Goal: Task Accomplishment & Management: Manage account settings

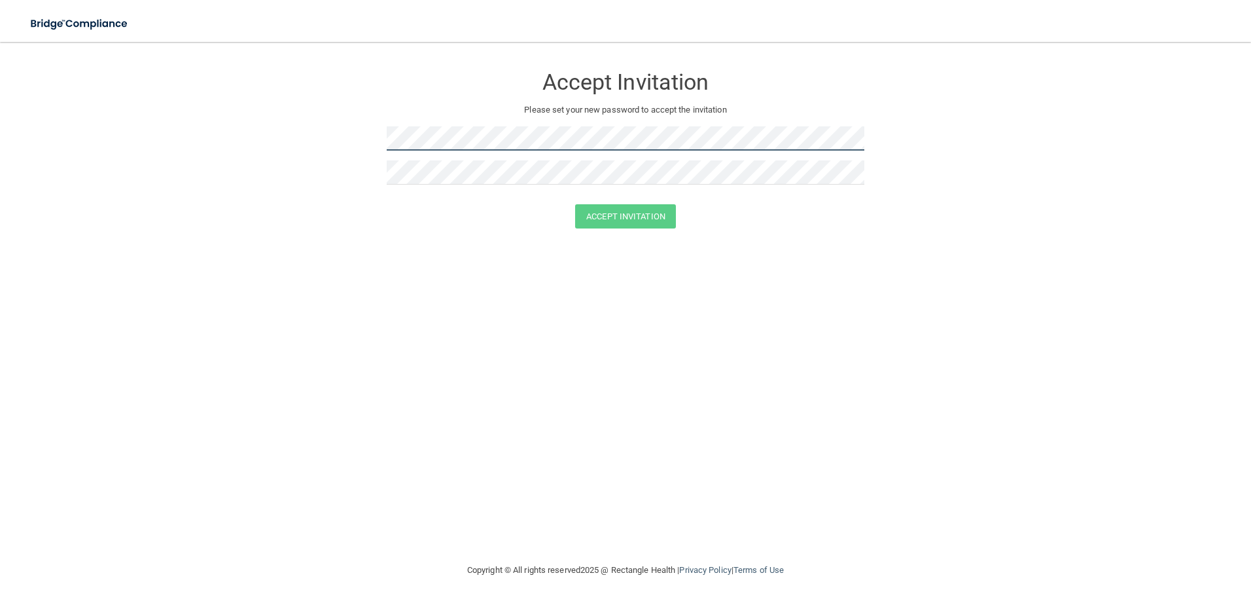
click at [380, 145] on form "Accept Invitation Please set your new password to accept the invitation Accept …" at bounding box center [625, 149] width 1199 height 189
click at [601, 216] on button "Accept Invitation" at bounding box center [625, 216] width 101 height 24
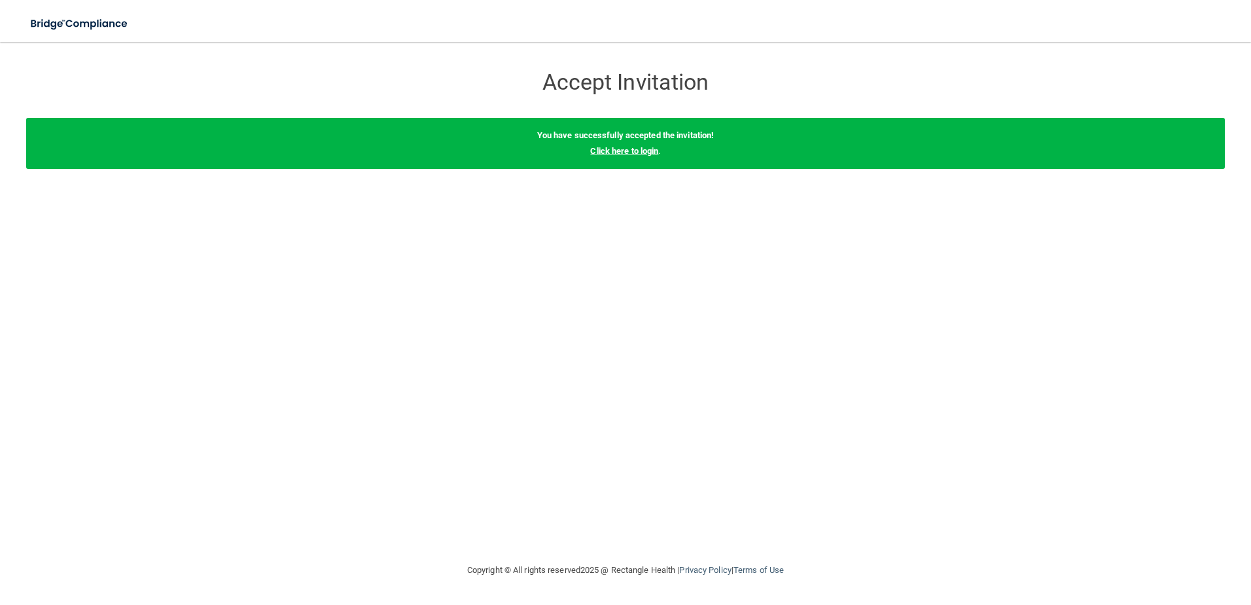
click at [613, 152] on link "Click here to login" at bounding box center [624, 151] width 68 height 10
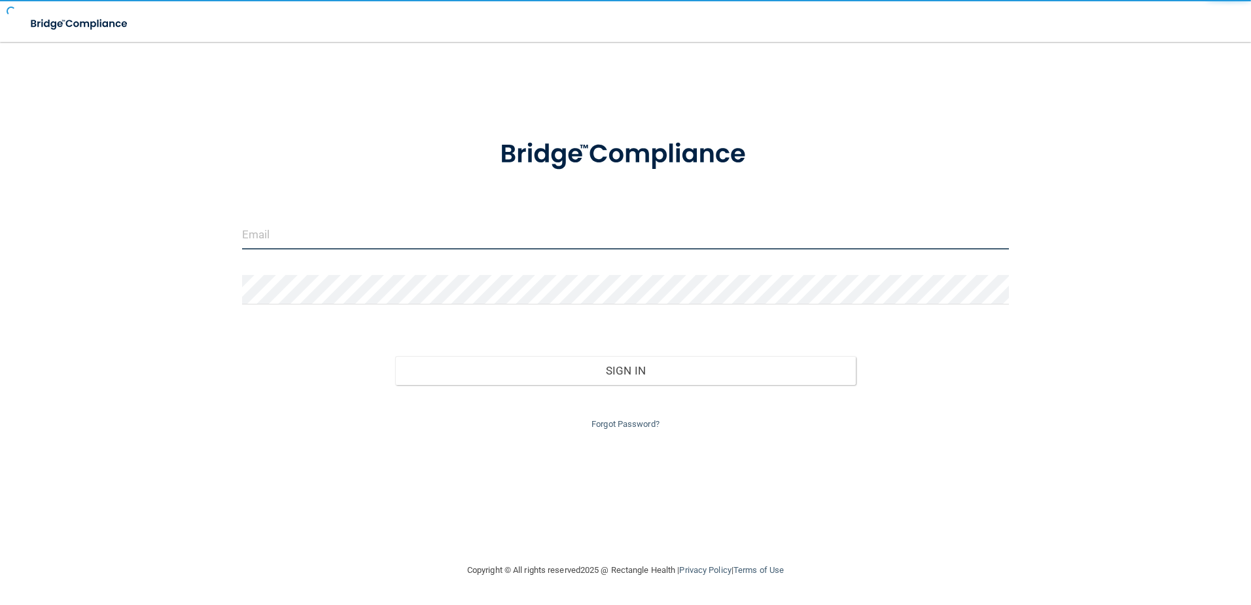
type input "[EMAIL_ADDRESS][DOMAIN_NAME]"
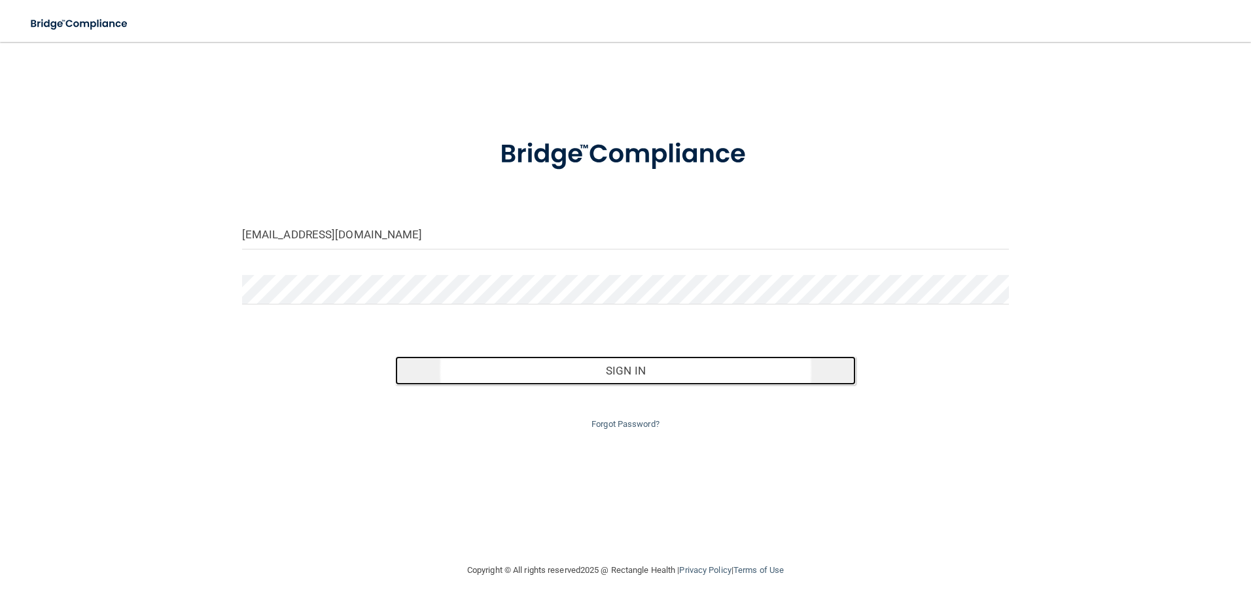
click at [614, 368] on button "Sign In" at bounding box center [625, 370] width 461 height 29
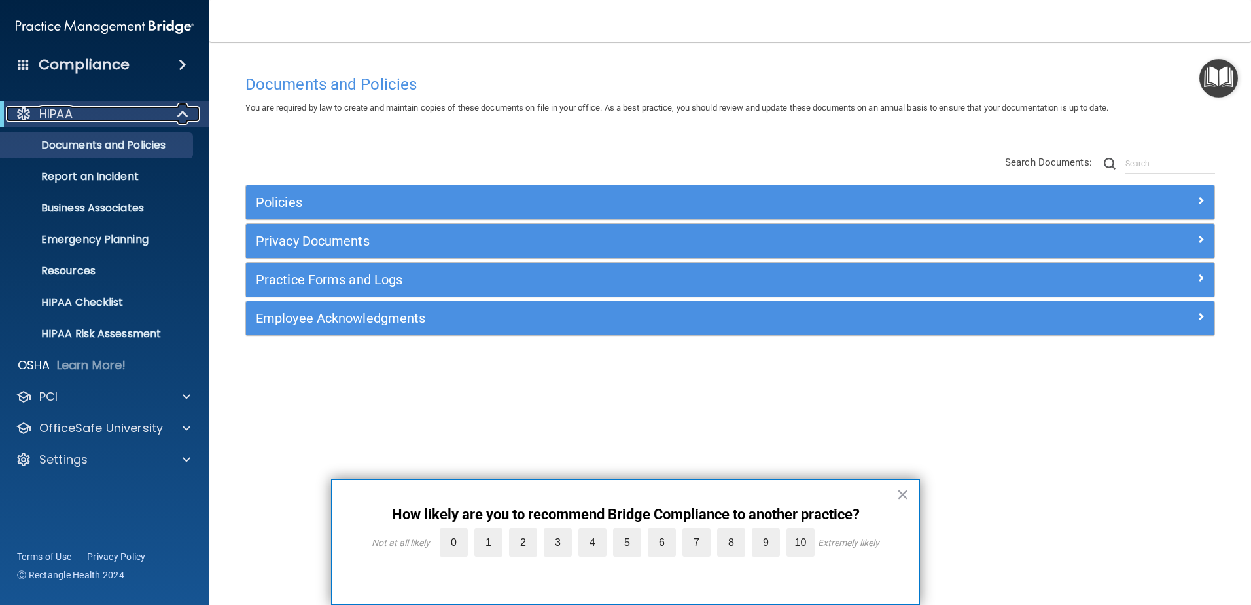
click at [95, 112] on div "HIPAA" at bounding box center [87, 114] width 162 height 16
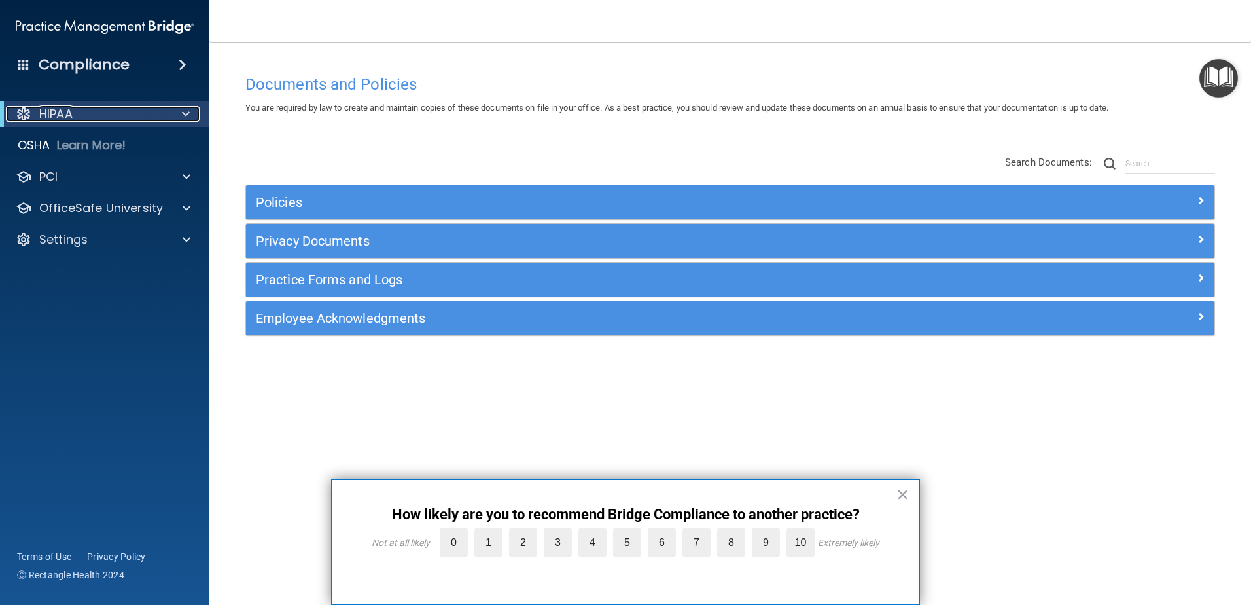
click at [95, 112] on div "HIPAA" at bounding box center [87, 114] width 162 height 16
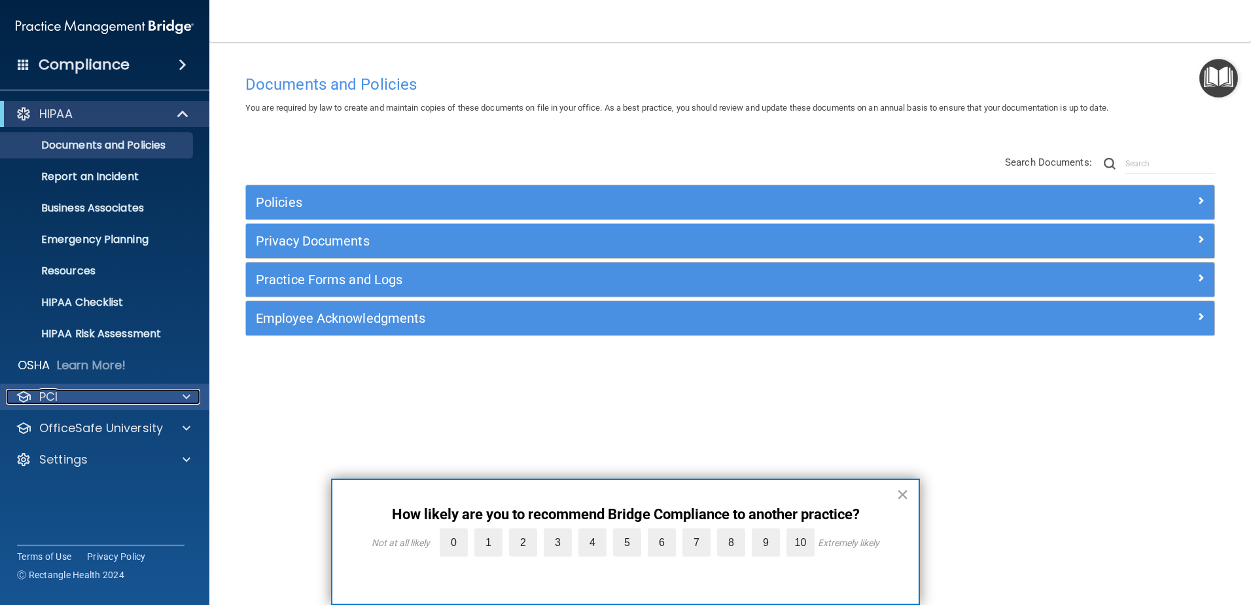
click at [182, 398] on div at bounding box center [184, 397] width 33 height 16
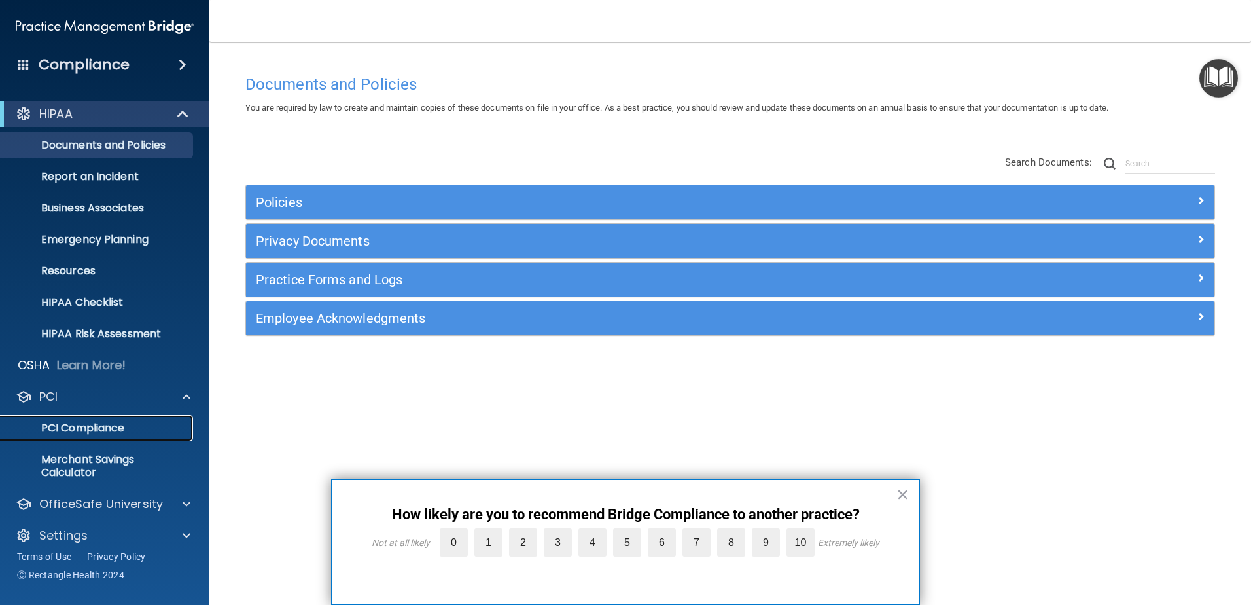
click at [122, 429] on p "PCI Compliance" at bounding box center [98, 427] width 179 height 13
click at [82, 140] on p "Documents and Policies" at bounding box center [98, 145] width 179 height 13
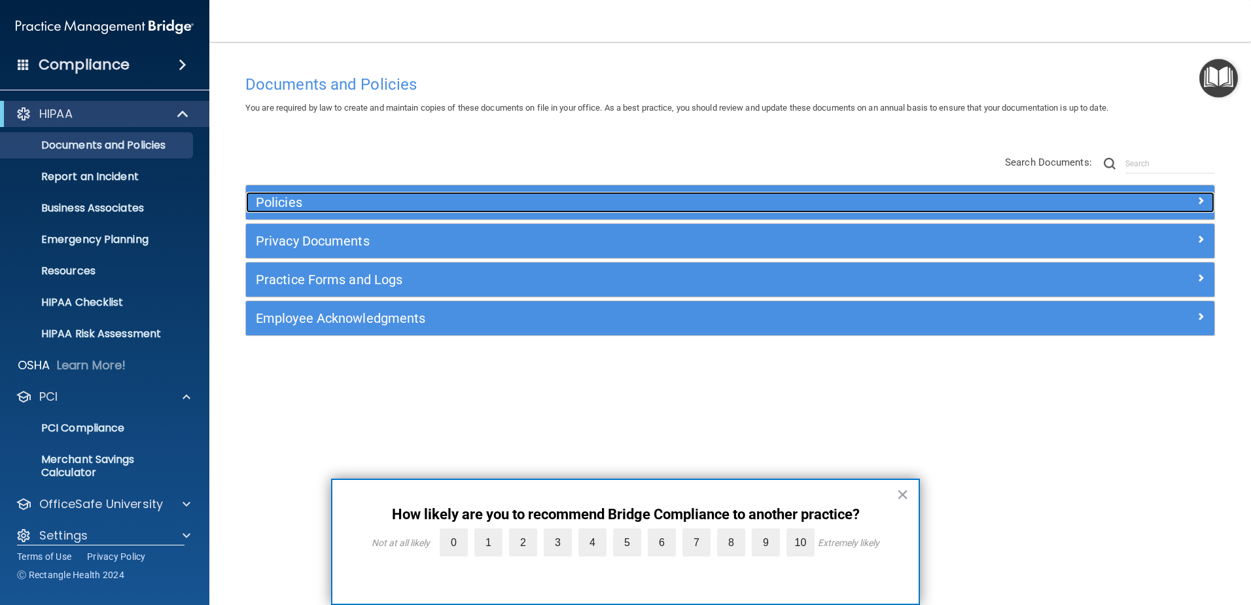
click at [1200, 198] on span at bounding box center [1201, 200] width 8 height 16
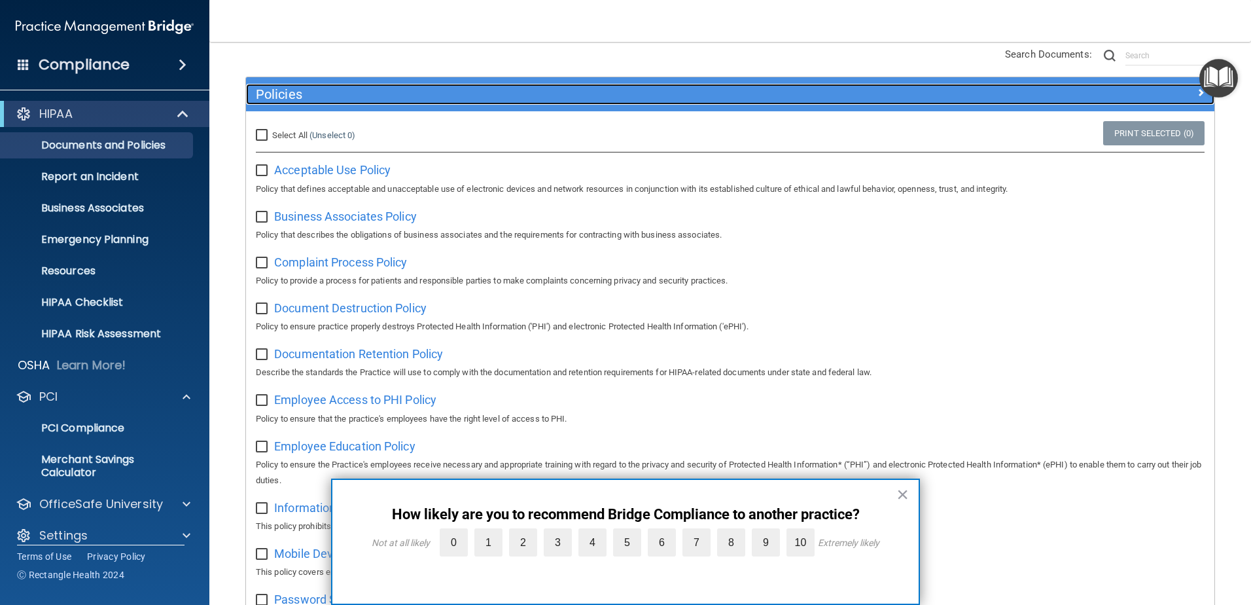
scroll to position [131, 0]
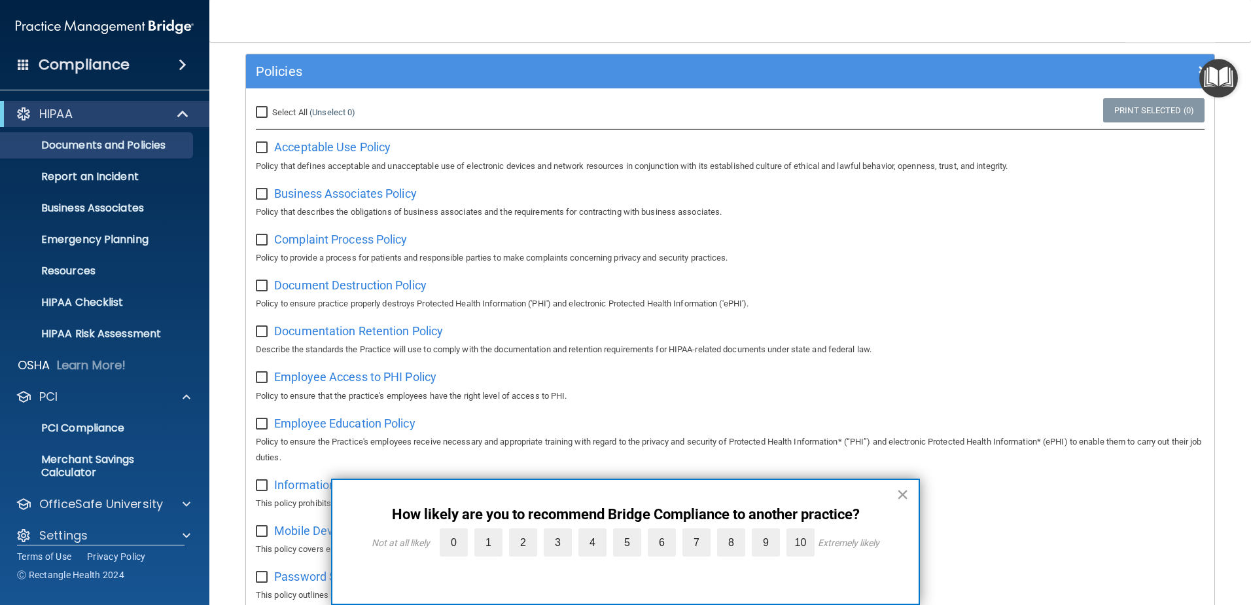
click at [902, 491] on button "×" at bounding box center [903, 494] width 12 height 21
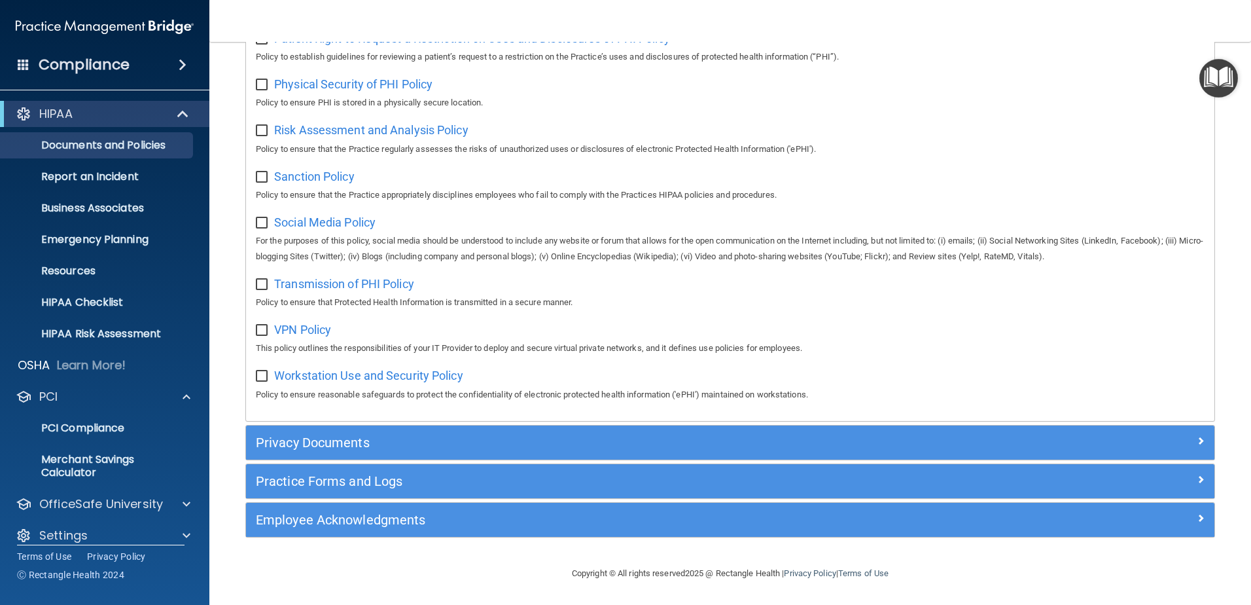
scroll to position [866, 0]
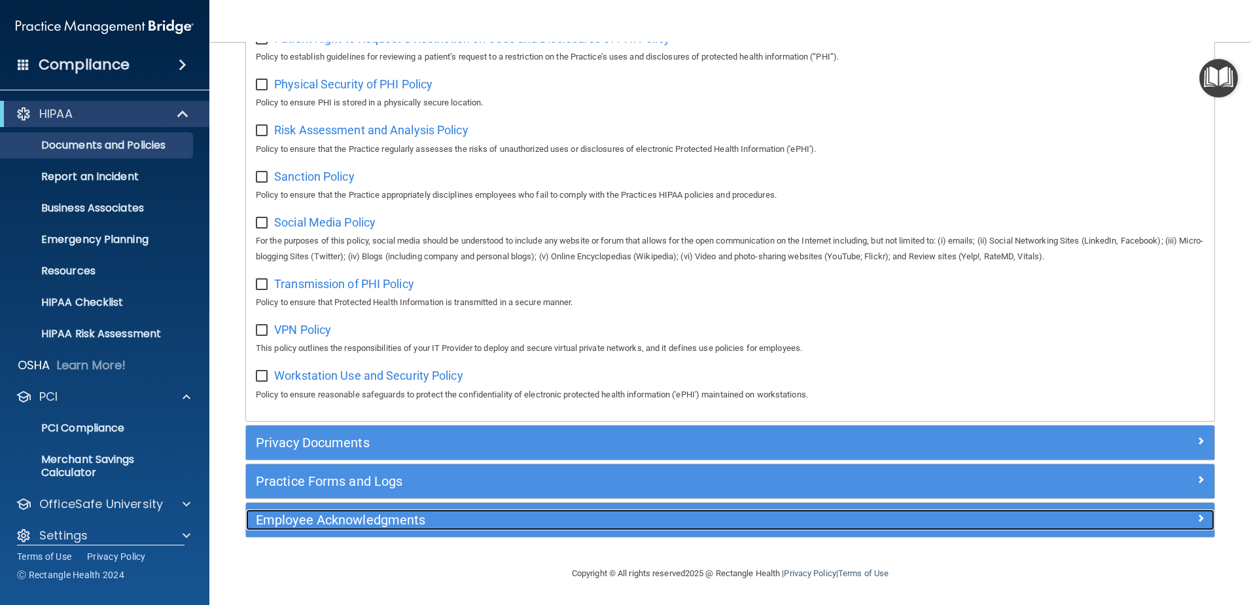
click at [304, 524] on h5 "Employee Acknowledgments" at bounding box center [609, 519] width 707 height 14
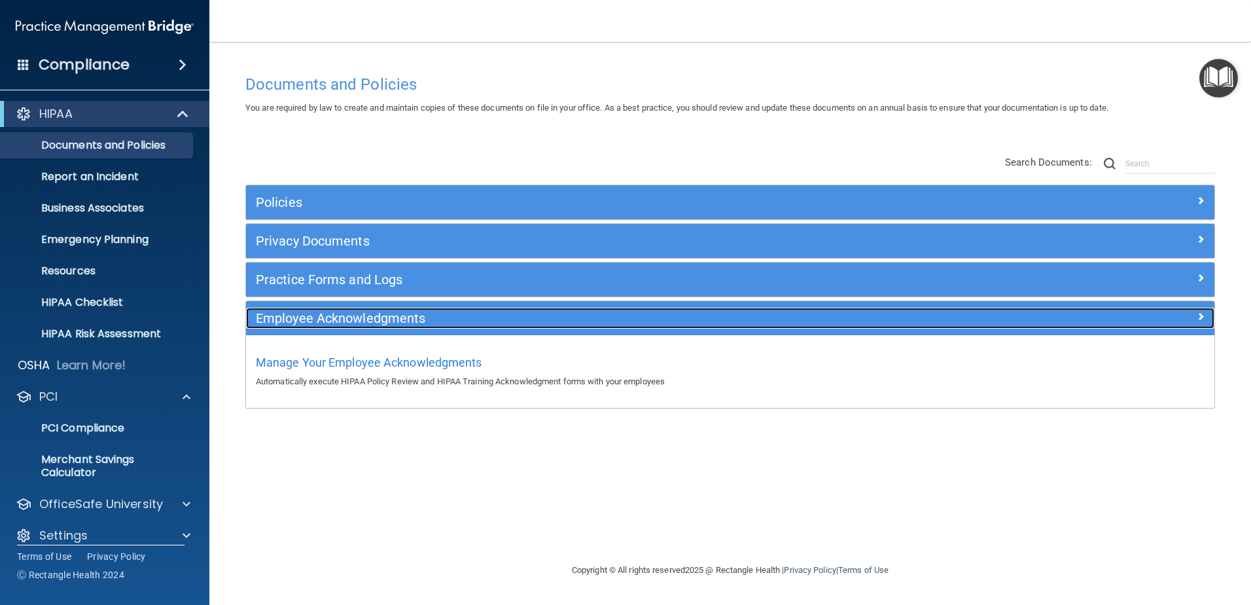
scroll to position [0, 0]
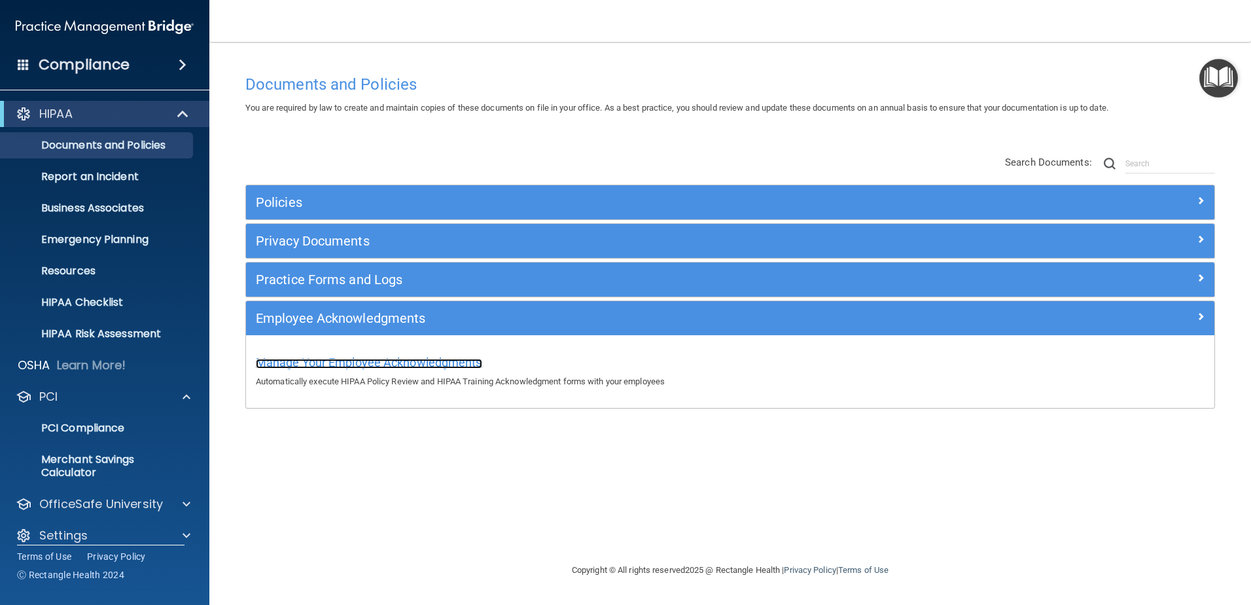
click at [369, 362] on span "Manage Your Employee Acknowledgments" at bounding box center [369, 362] width 226 height 14
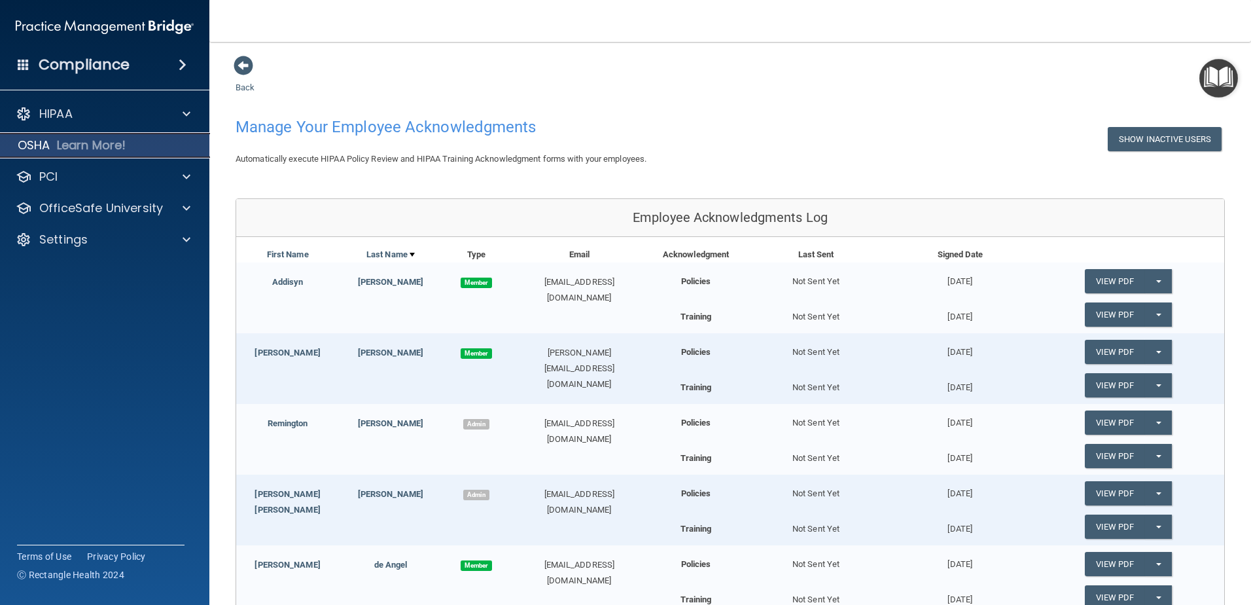
click at [93, 147] on p "Learn More!" at bounding box center [91, 145] width 69 height 16
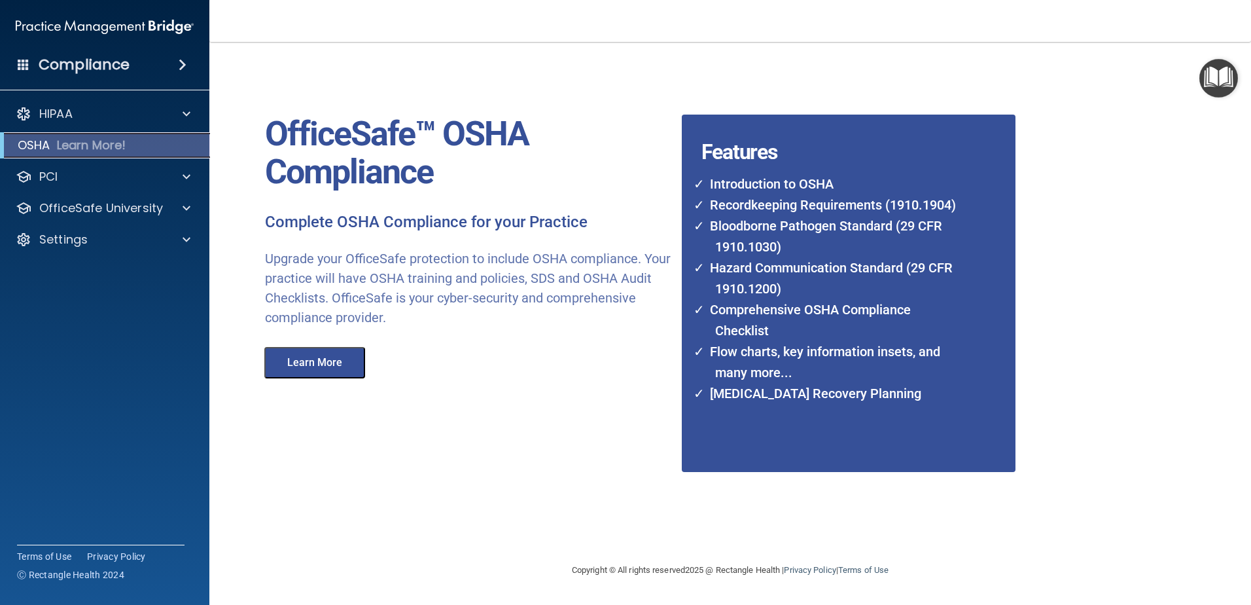
click at [37, 143] on p "OSHA" at bounding box center [34, 145] width 33 height 16
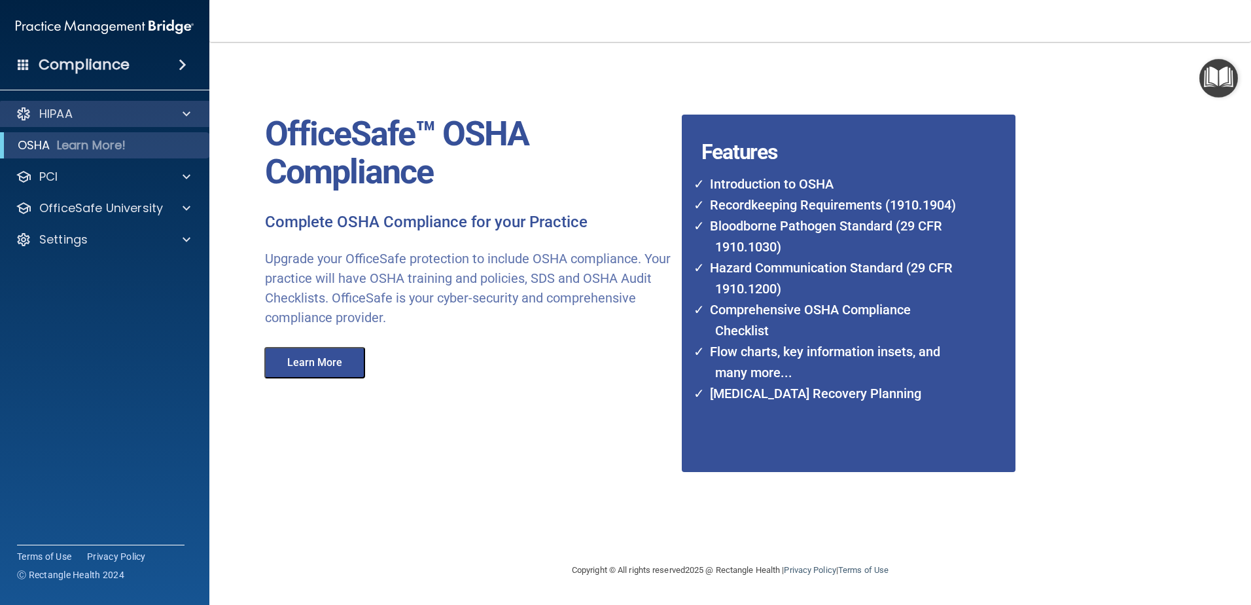
click at [94, 123] on div "HIPAA" at bounding box center [105, 114] width 210 height 26
click at [190, 109] on span at bounding box center [187, 114] width 8 height 16
